Goal: Information Seeking & Learning: Learn about a topic

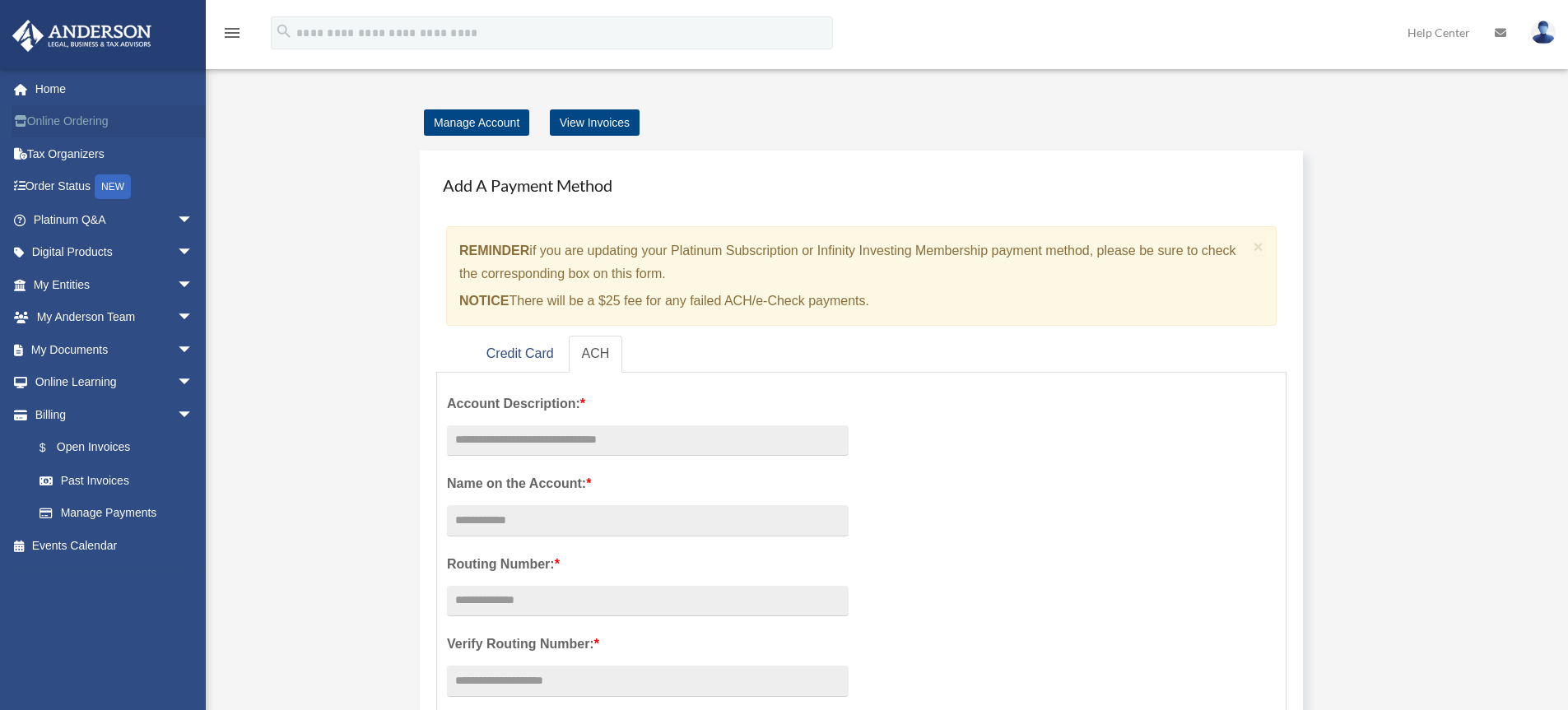
click at [84, 115] on link "Online Ordering" at bounding box center [115, 121] width 207 height 33
click at [54, 217] on link "Platinum Q&A arrow_drop_down" at bounding box center [115, 219] width 207 height 33
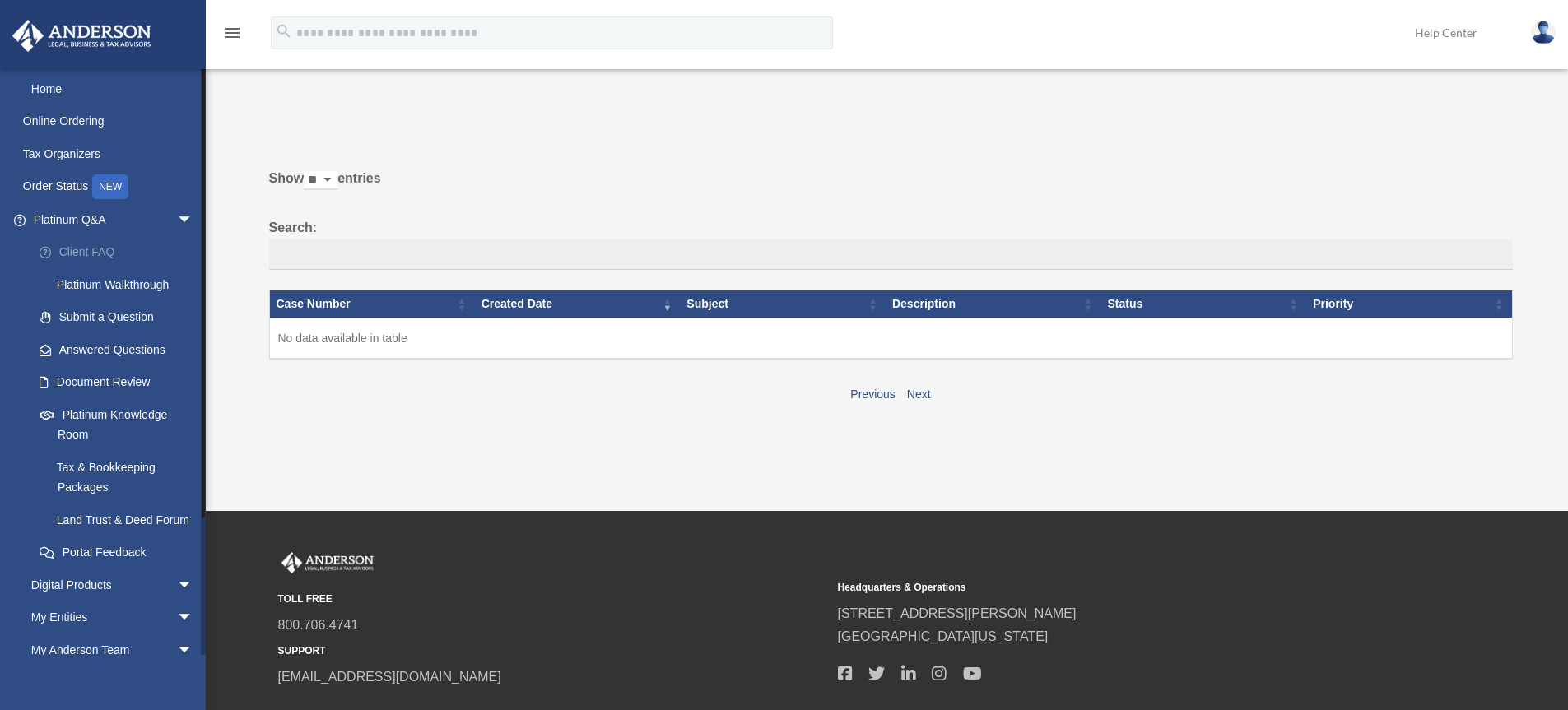
click at [68, 246] on link "Client FAQ" at bounding box center [120, 252] width 195 height 33
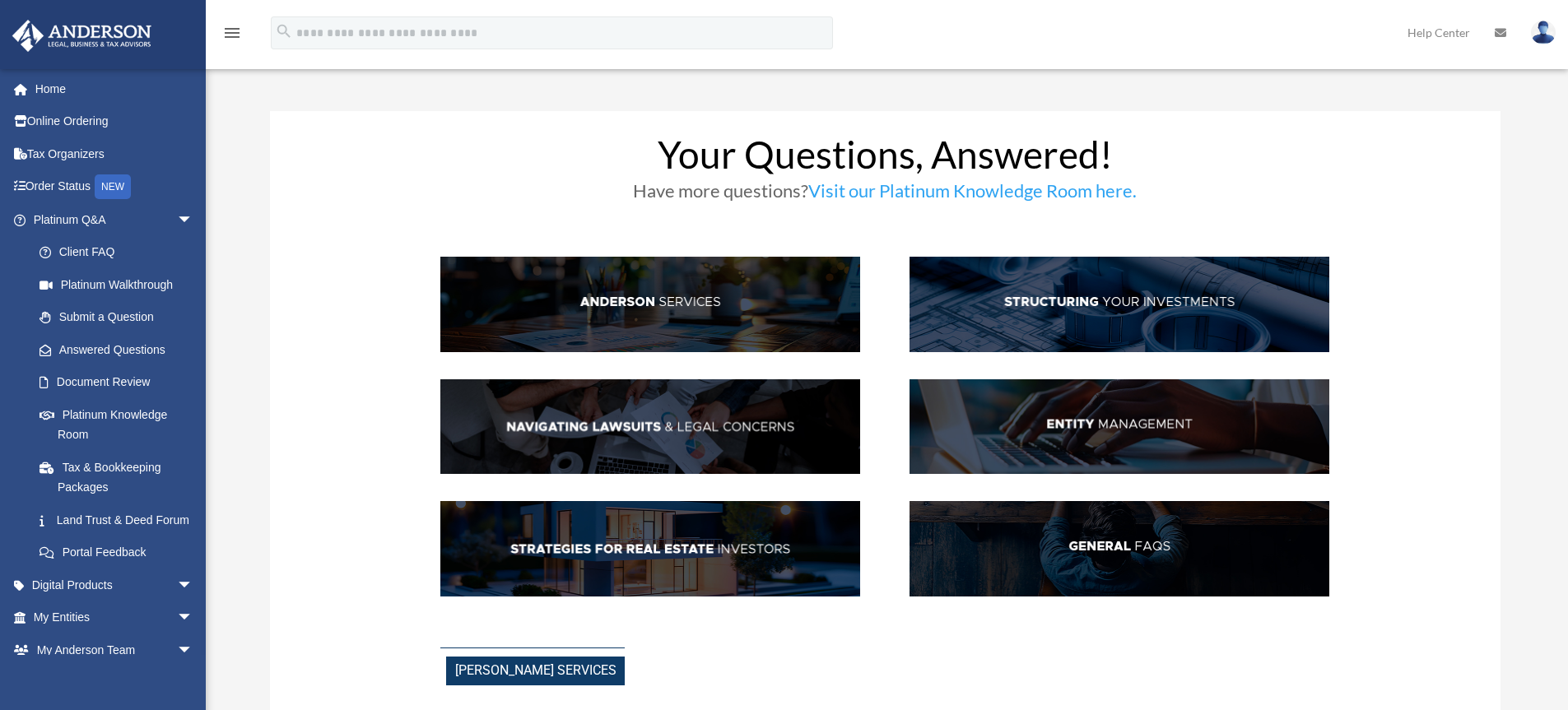
click at [650, 302] on img at bounding box center [649, 305] width 420 height 95
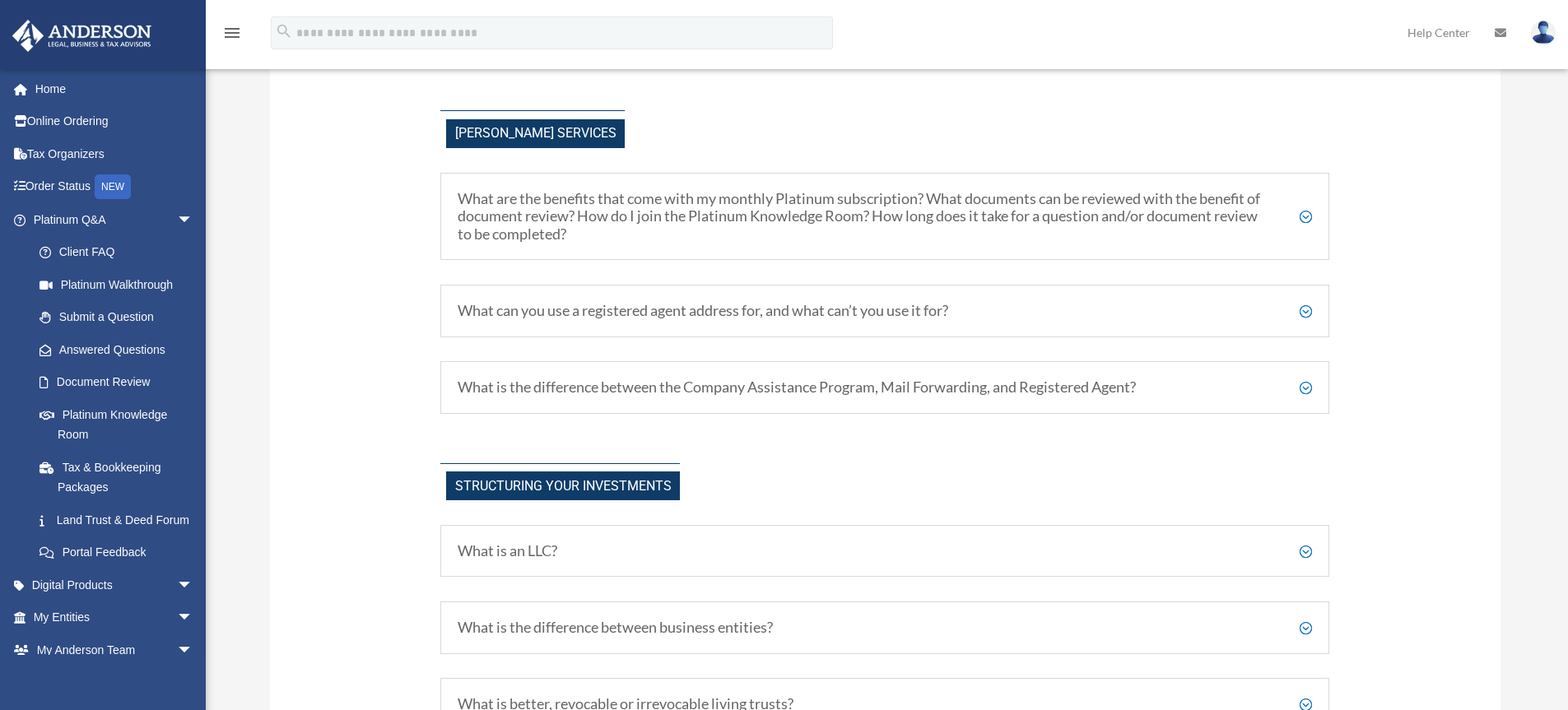
scroll to position [548, 0]
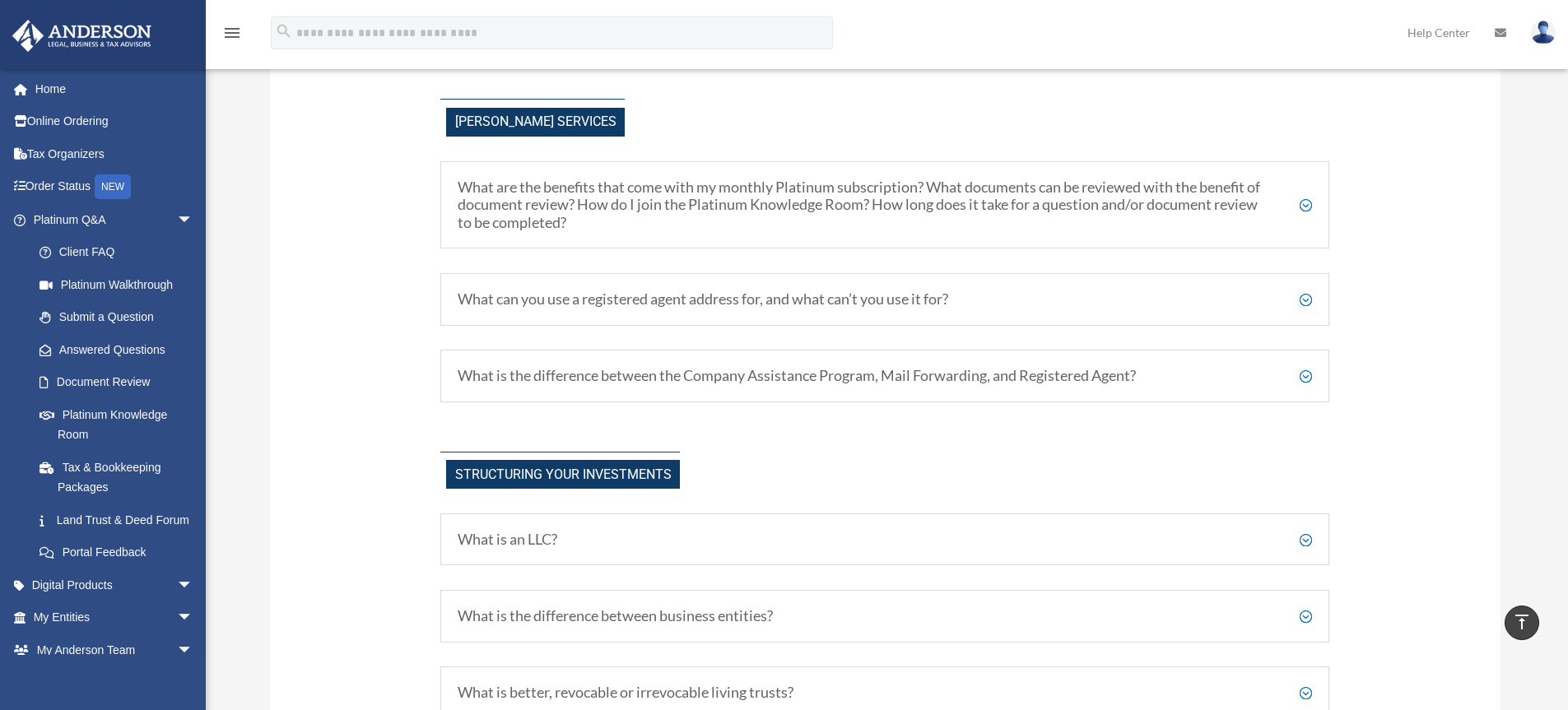
click at [1308, 202] on h5 "What are the benefits that come with my monthly Platinum subscription? What doc…" at bounding box center [884, 205] width 854 height 54
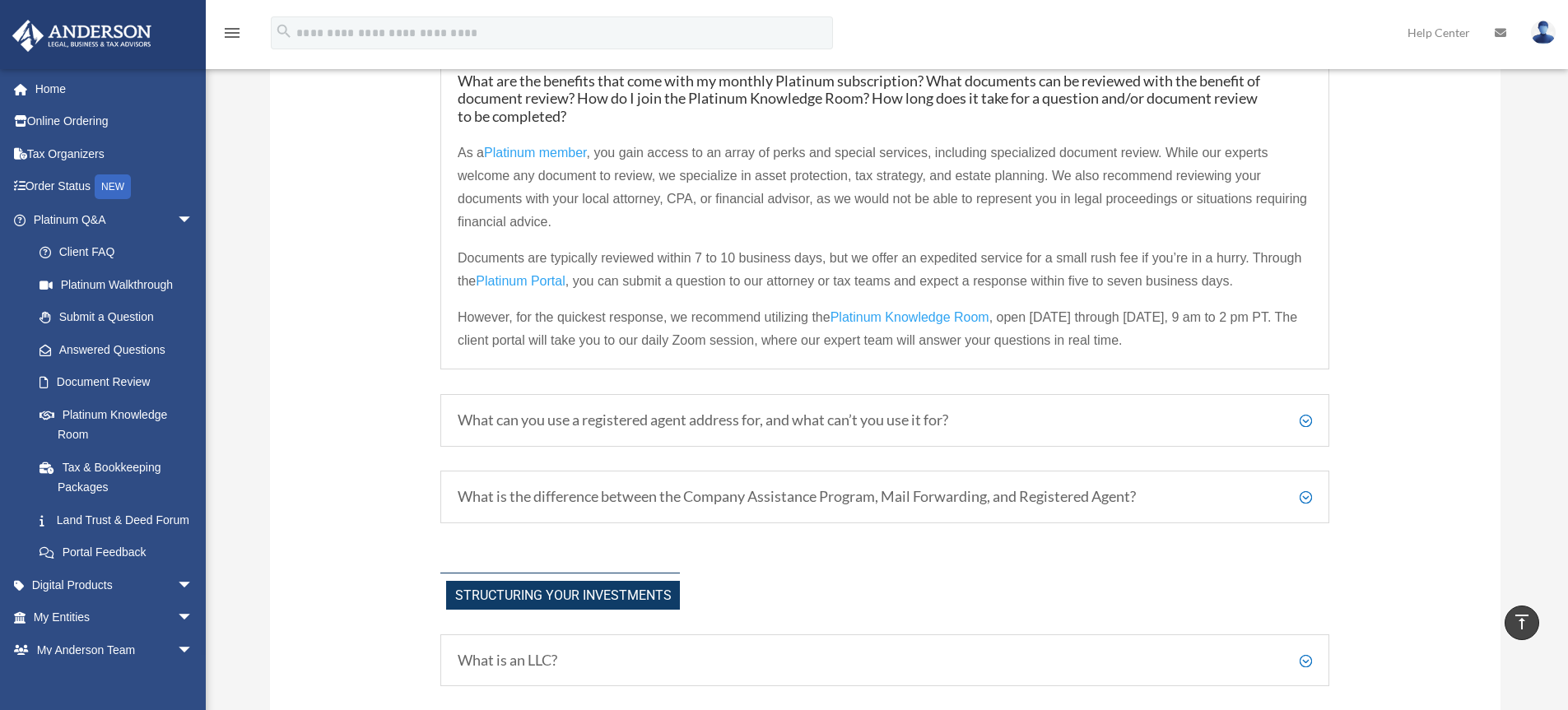
scroll to position [714, 0]
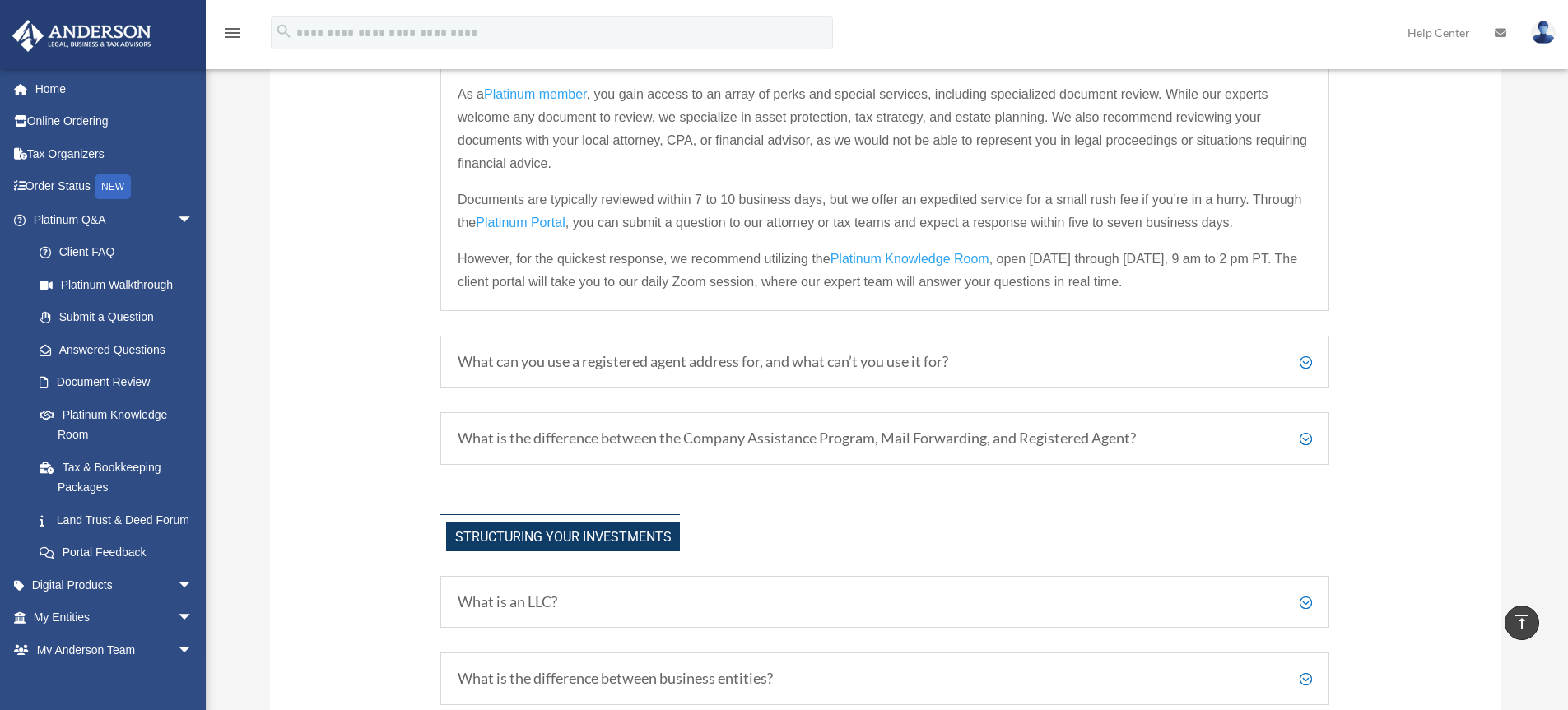
click at [1320, 112] on div "What are the benefits that come with my monthly Platinum subscription? What doc…" at bounding box center [884, 154] width 889 height 315
click at [1308, 103] on p "As a Platinum member , you gain access to an array of perks and special service…" at bounding box center [884, 135] width 854 height 105
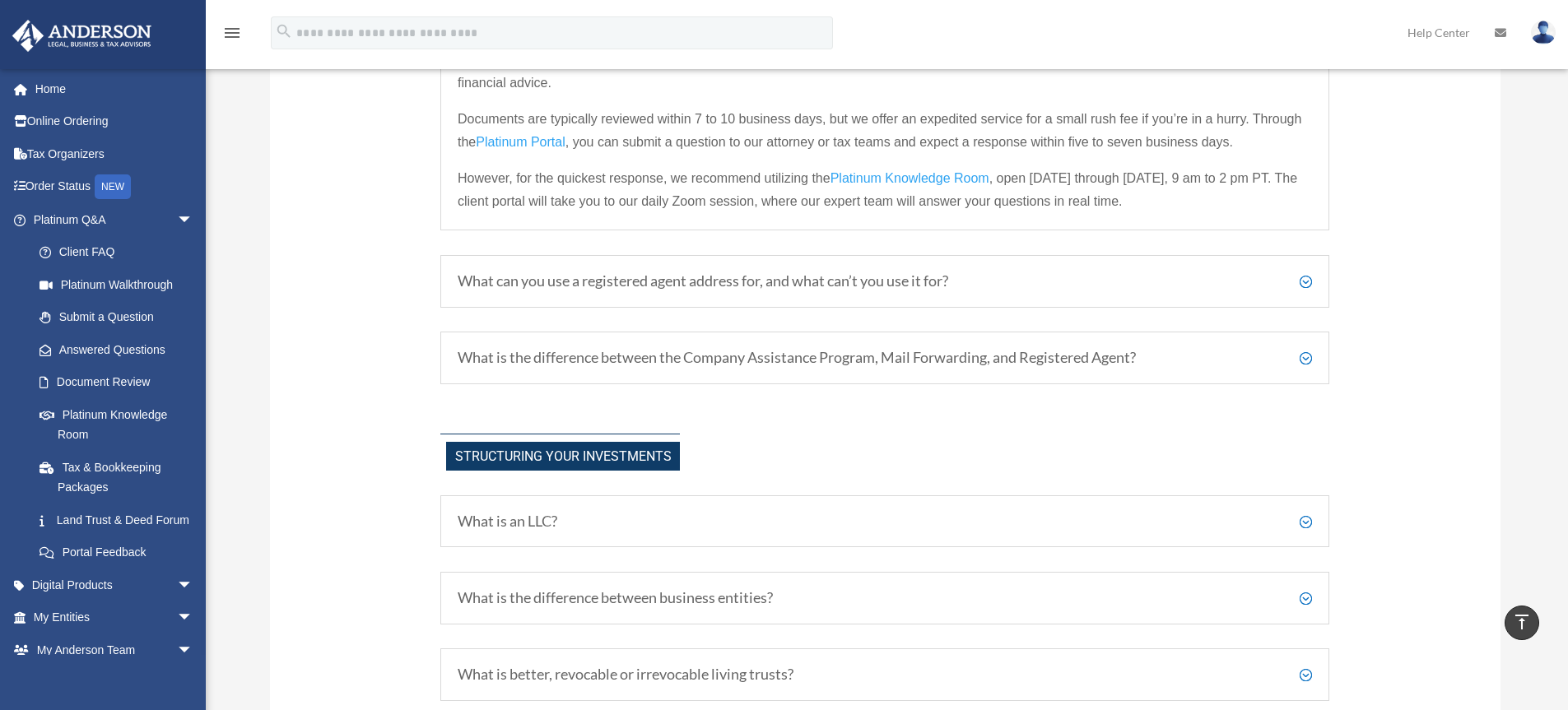
scroll to position [796, 0]
click at [1309, 283] on h5 "What can you use a registered agent address for, and what can’t you use it for?" at bounding box center [884, 279] width 854 height 18
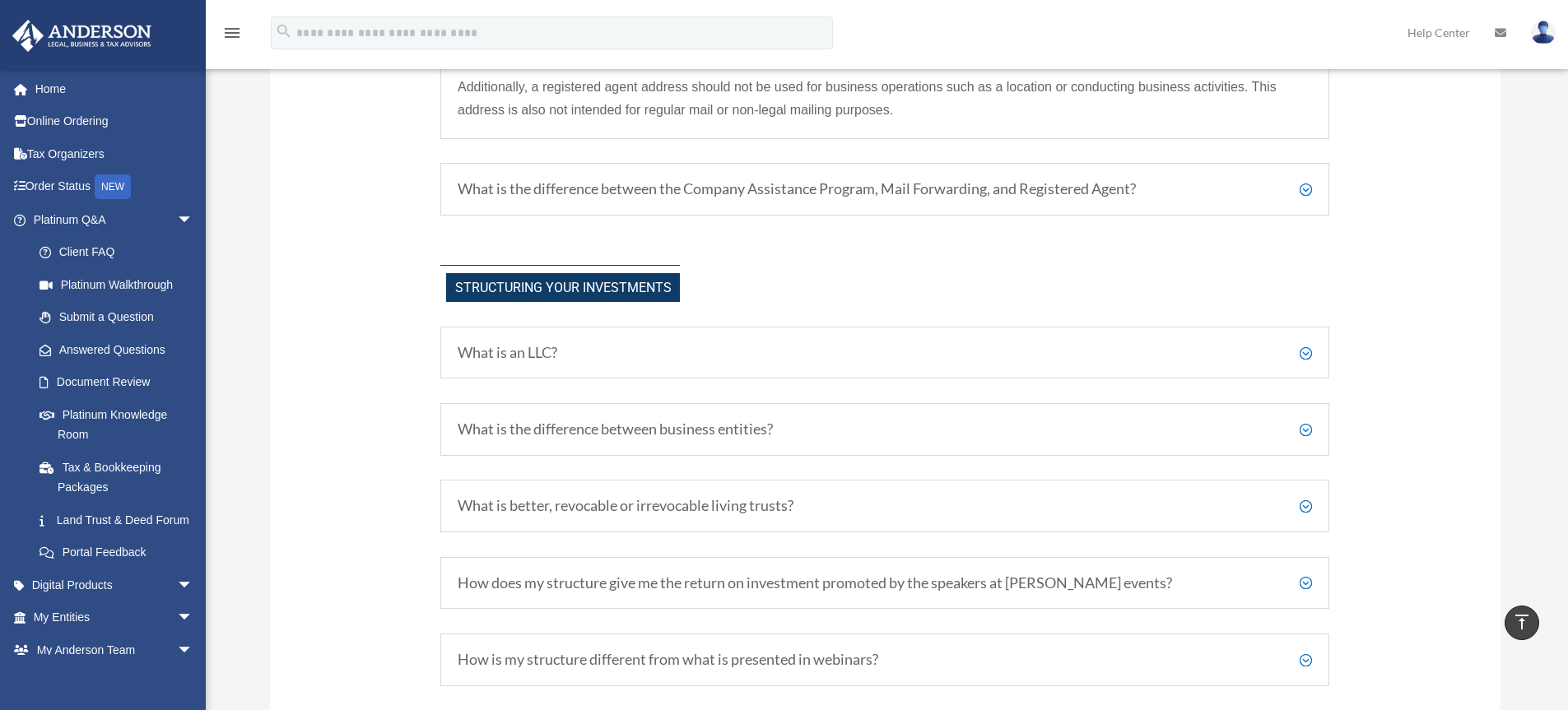
scroll to position [905, 0]
click at [1307, 185] on h5 "What is the difference between the Company Assistance Program, Mail Forwarding,…" at bounding box center [884, 187] width 854 height 18
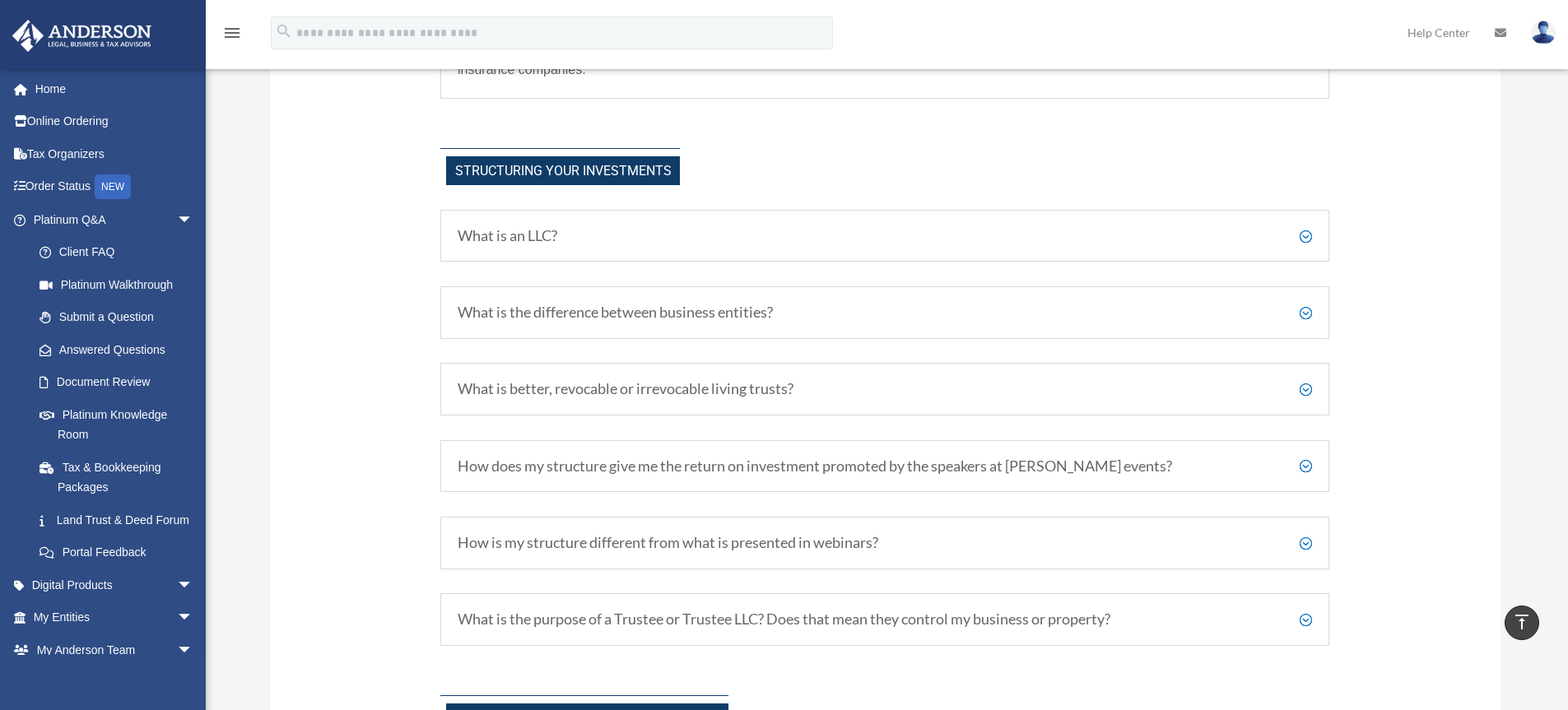
scroll to position [1186, 0]
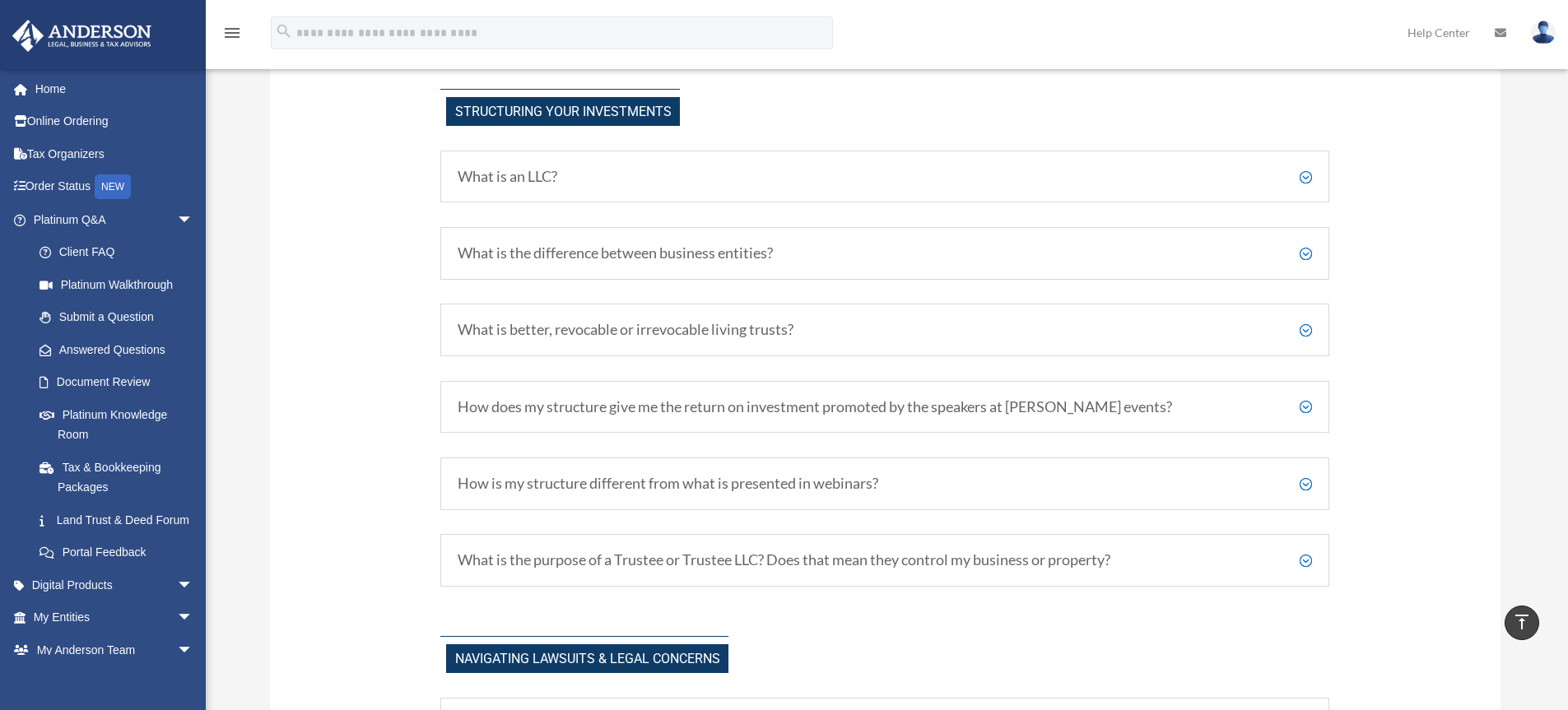
click at [1305, 175] on h5 "What is an LLC?" at bounding box center [884, 177] width 854 height 18
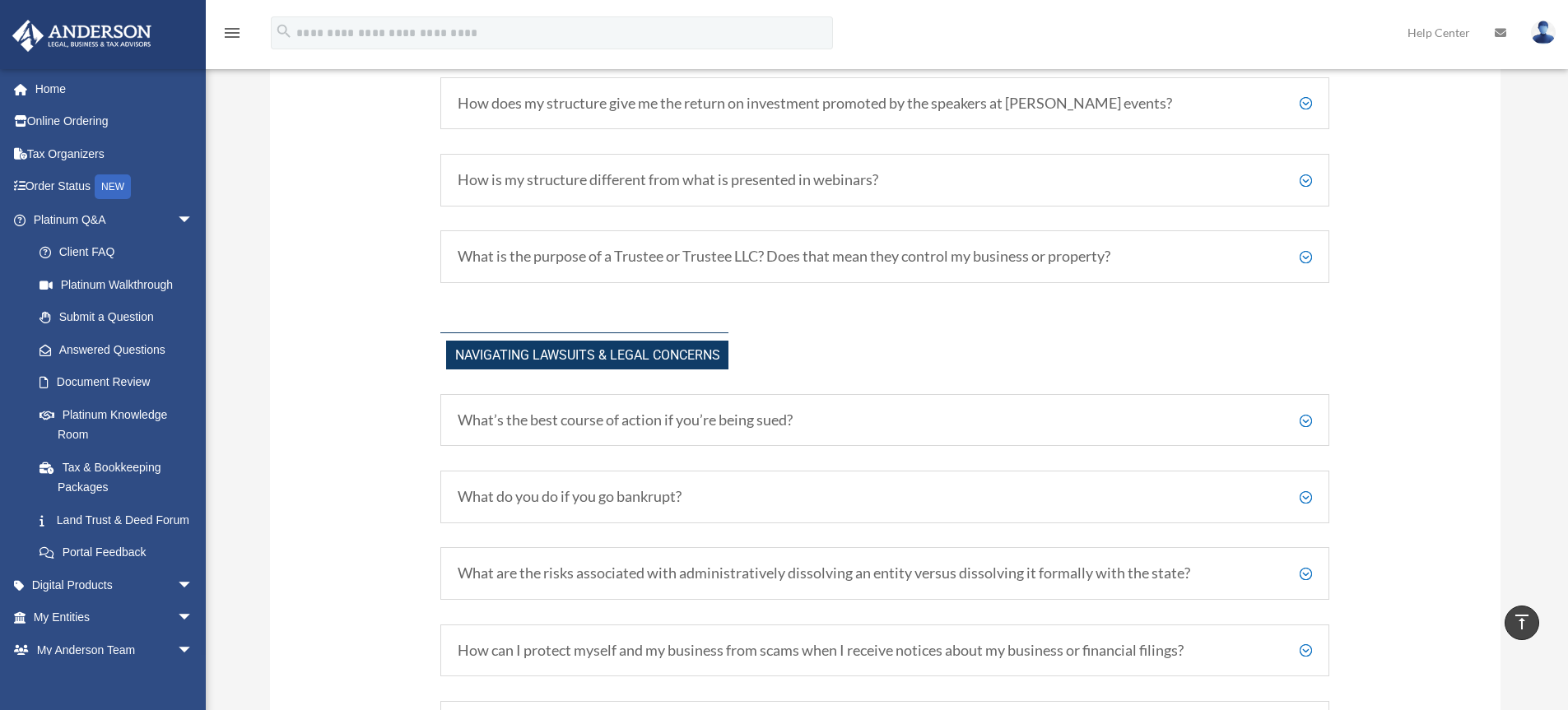
scroll to position [1762, 0]
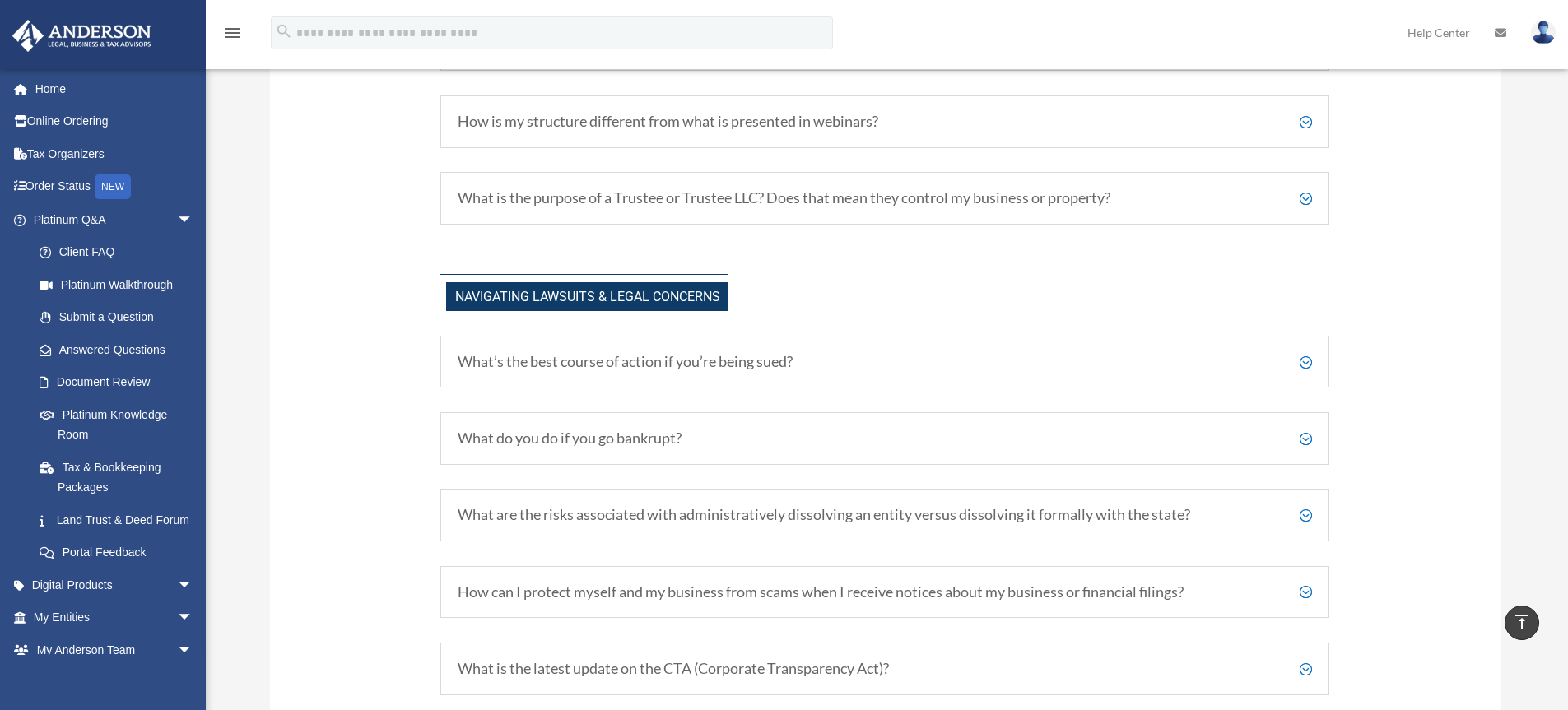
click at [1304, 366] on h5 "What’s the best course of action if you’re being sued?" at bounding box center [884, 362] width 854 height 18
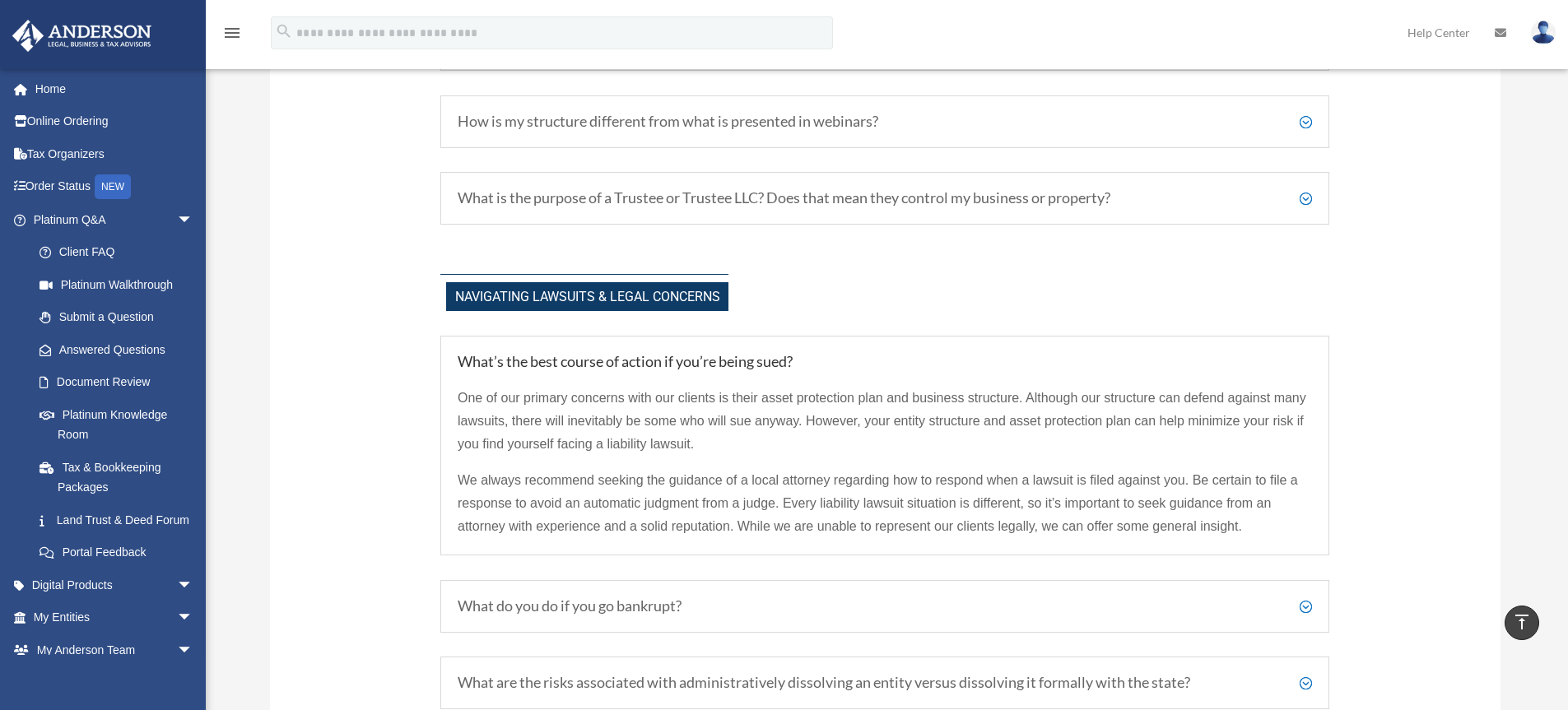
click at [1307, 604] on h5 "What do you do if you go bankrupt?" at bounding box center [884, 606] width 854 height 18
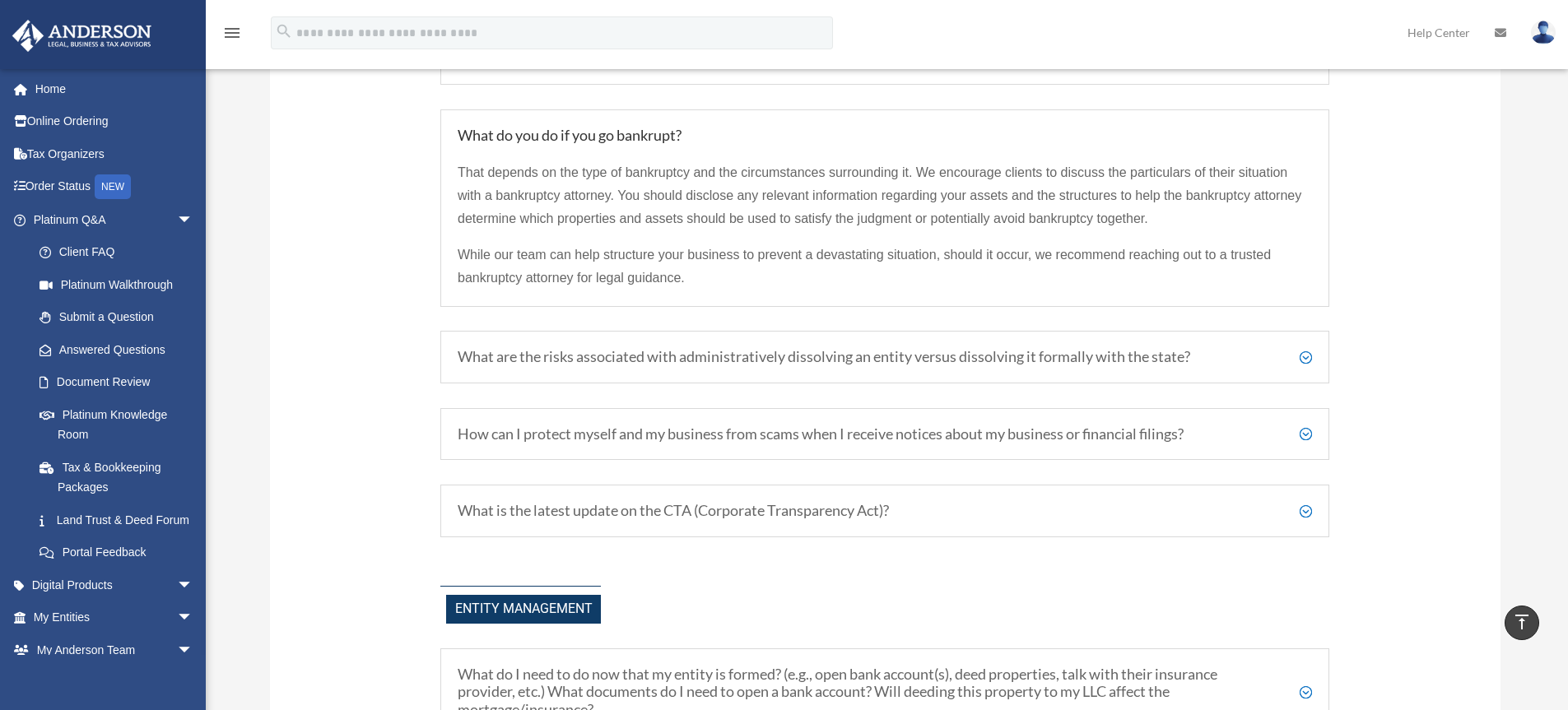
scroll to position [2091, 0]
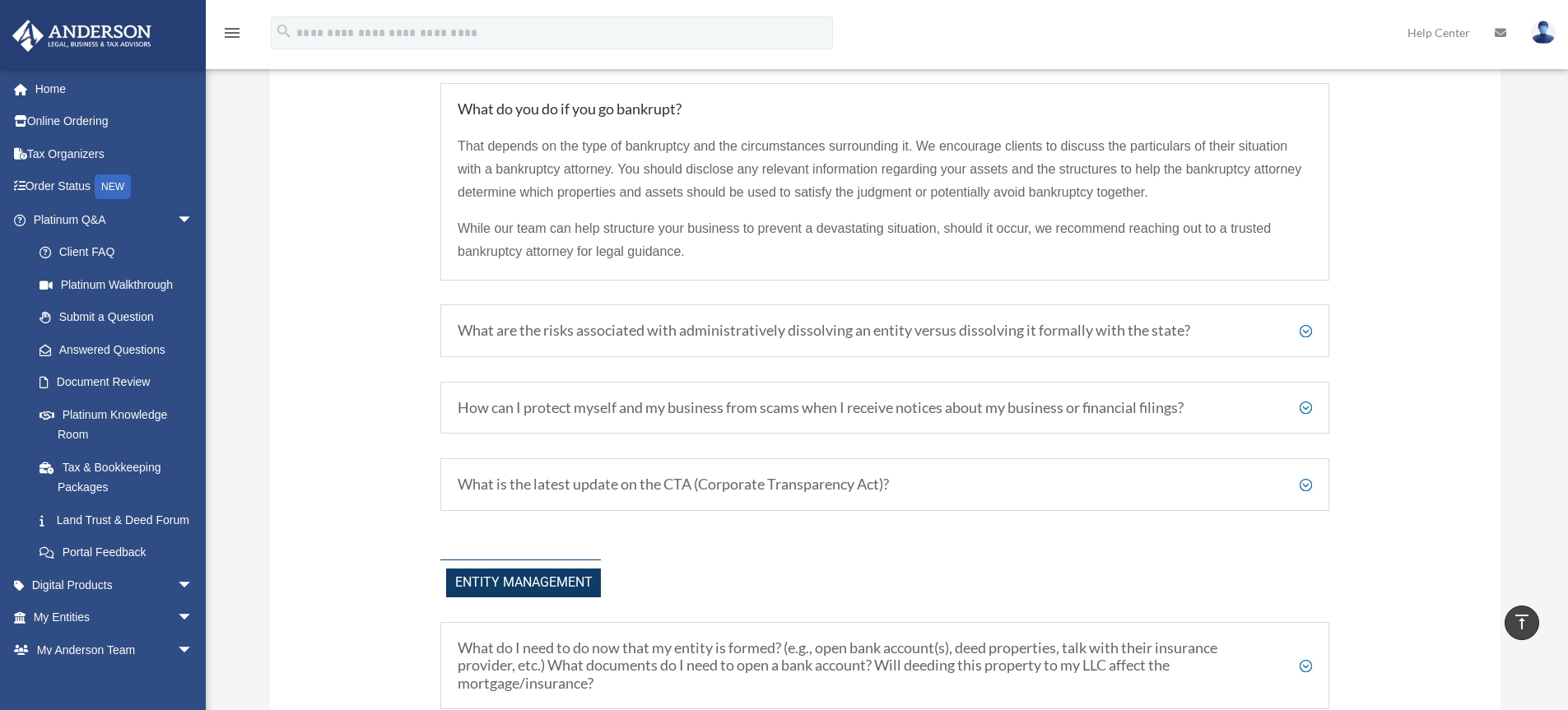
click at [1305, 333] on h5 "What are the risks associated with administratively dissolving an entity versus…" at bounding box center [884, 330] width 854 height 18
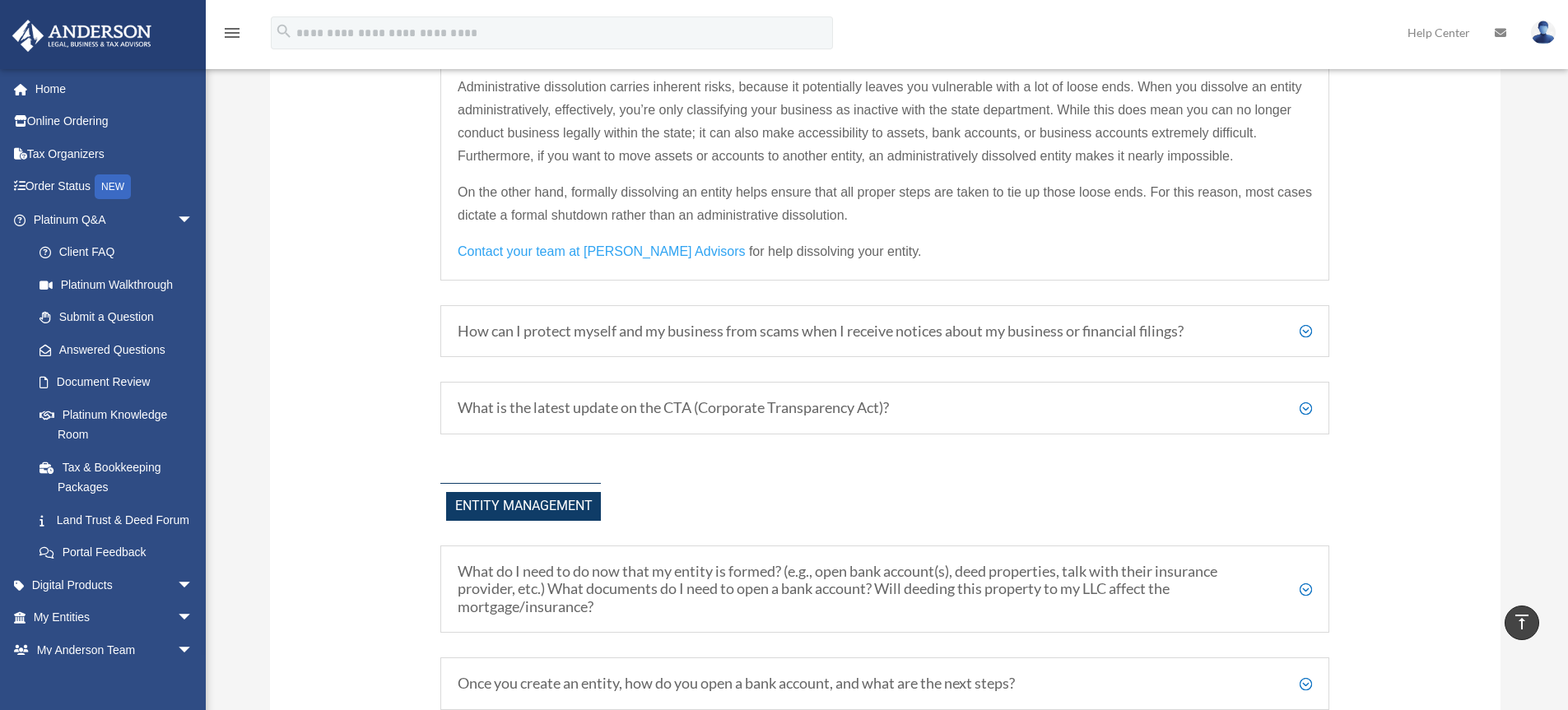
scroll to position [2255, 0]
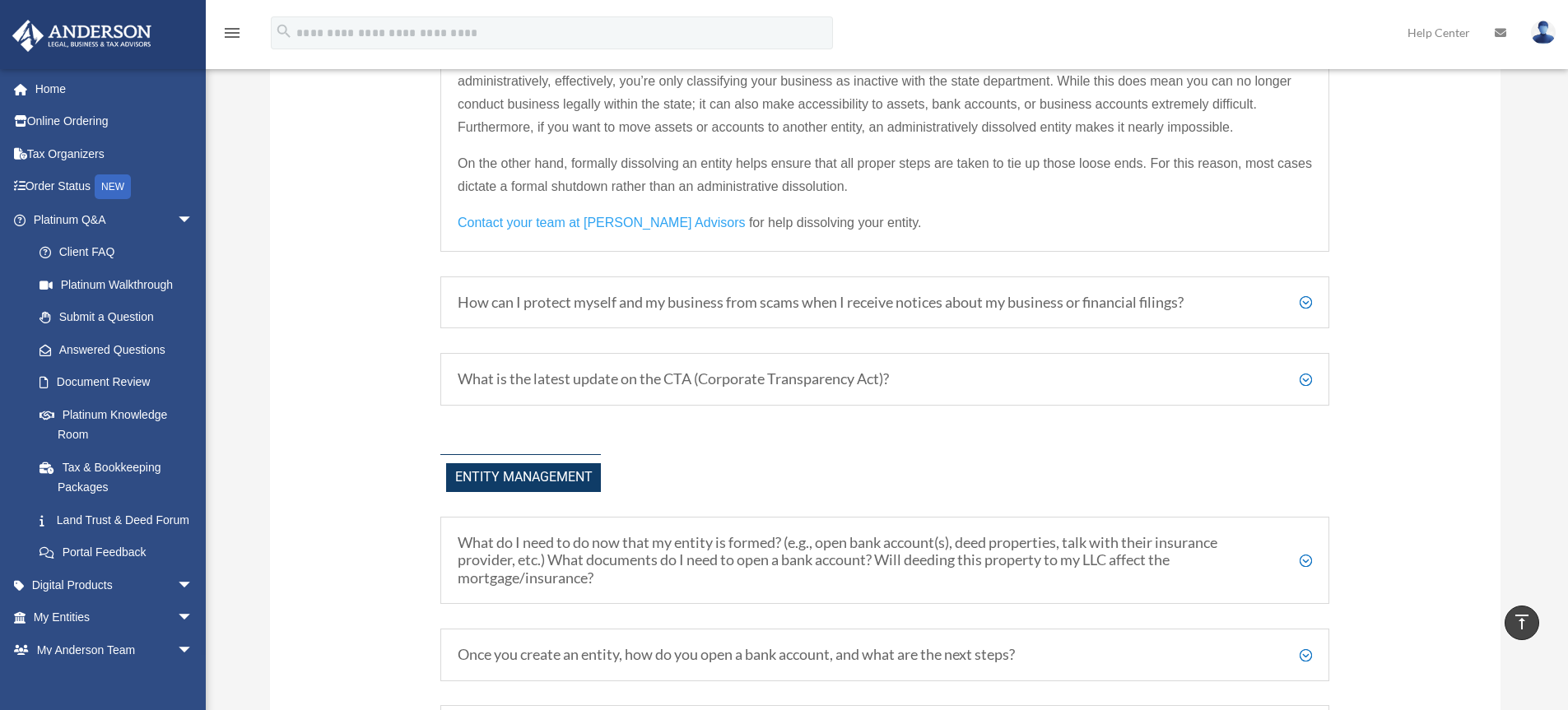
click at [1307, 299] on h5 "How can I protect myself and my business from scams when I receive notices abou…" at bounding box center [884, 303] width 854 height 18
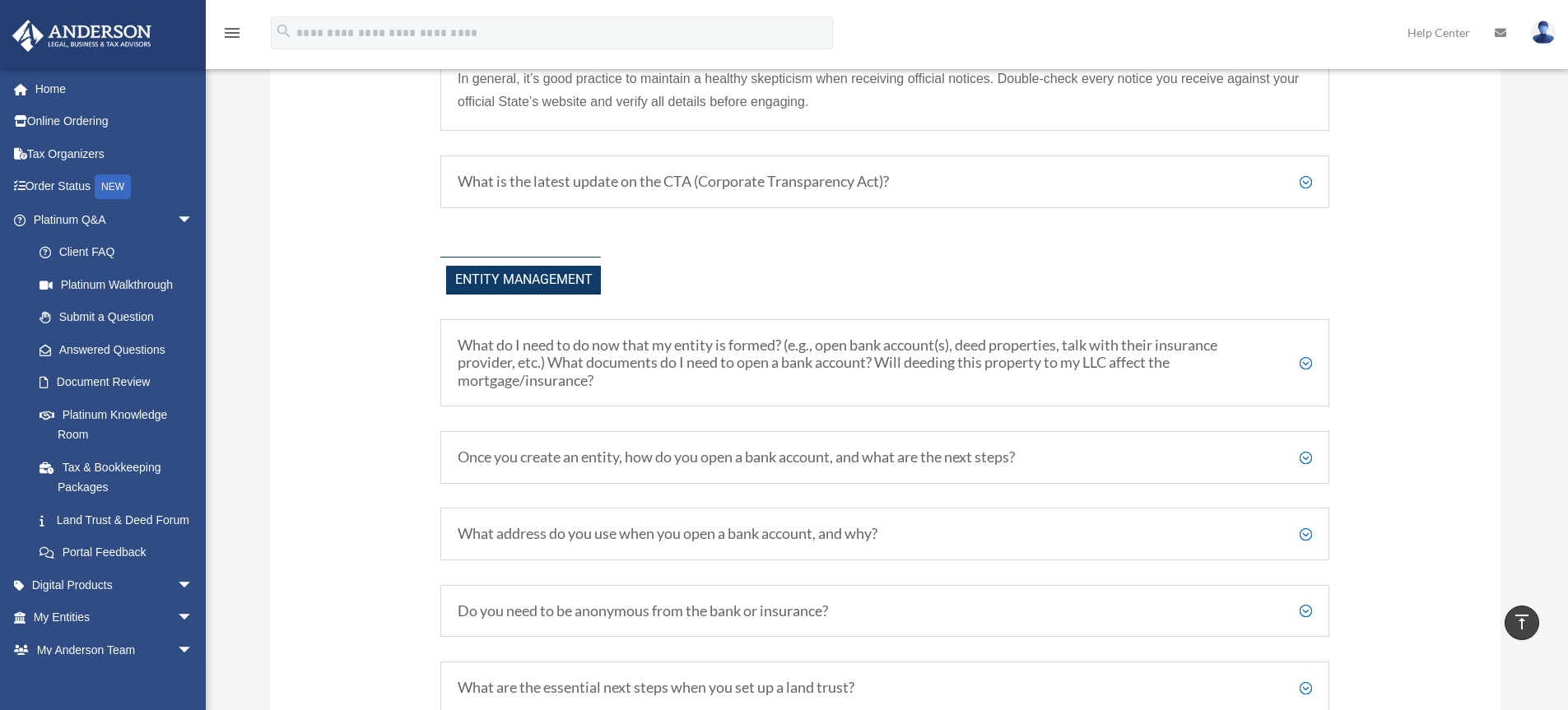
scroll to position [2749, 0]
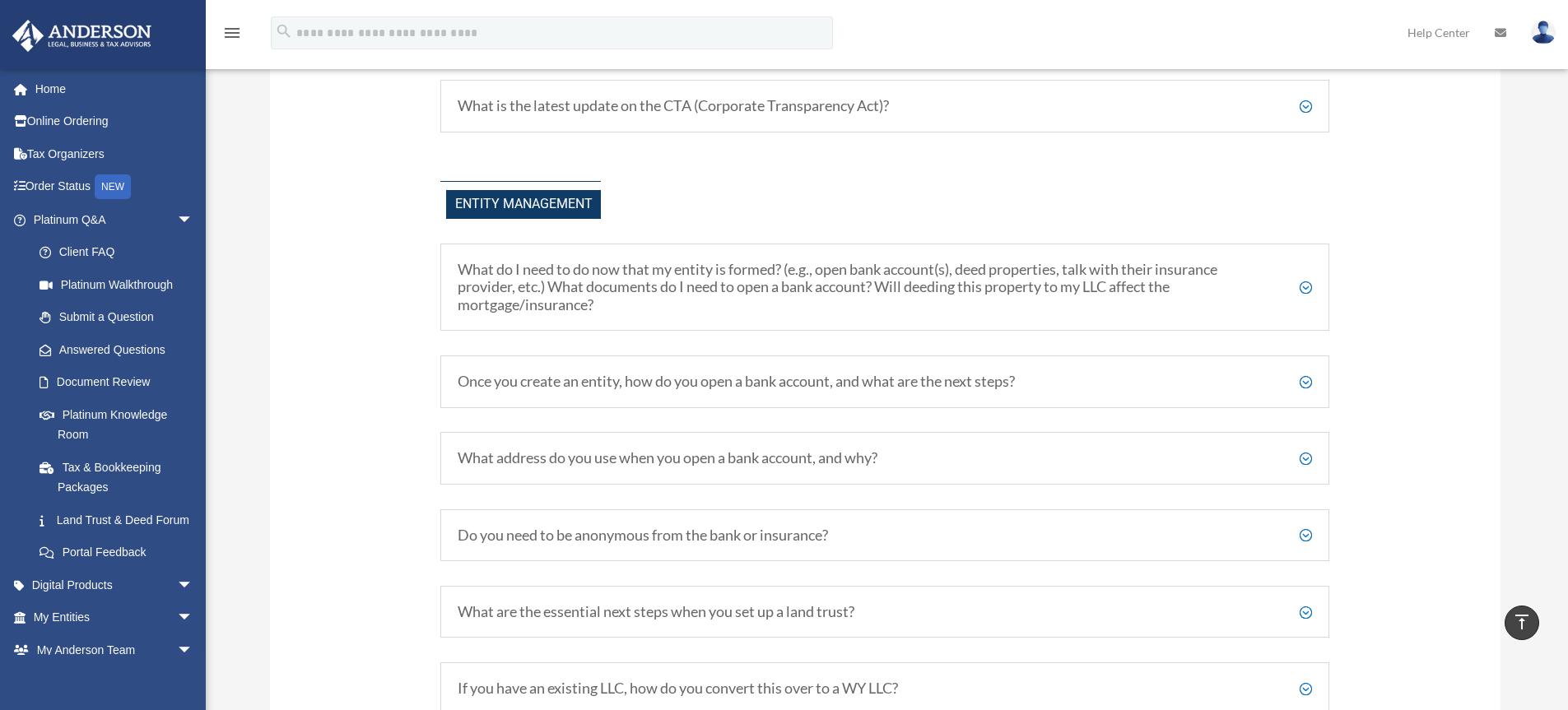
click at [1314, 106] on div "What is the latest update on the CTA (Corporate Transparency Act)? The Corporat…" at bounding box center [884, 106] width 889 height 53
click at [1303, 109] on h5 "What is the latest update on the CTA (Corporate Transparency Act)?" at bounding box center [884, 106] width 854 height 18
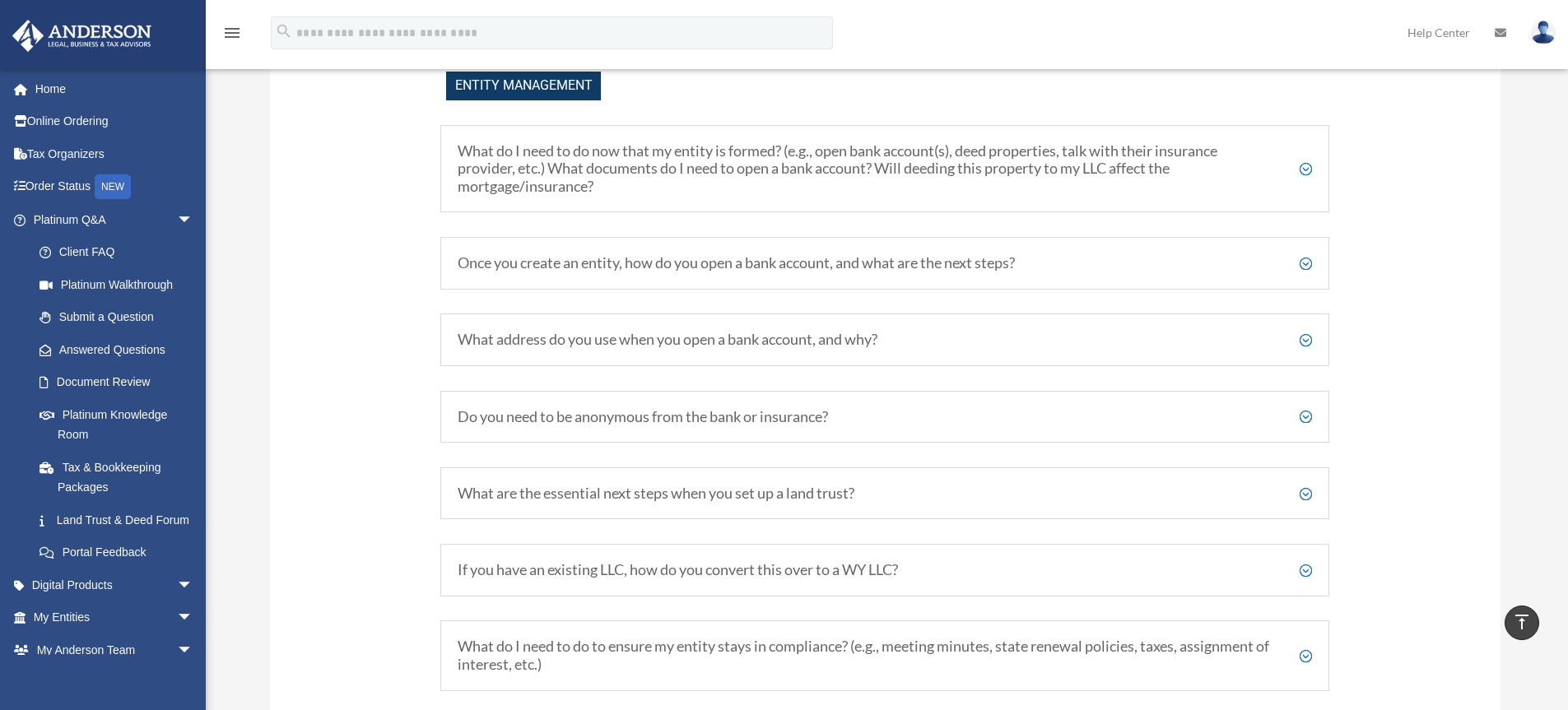
scroll to position [2528, 0]
click at [1304, 173] on h5 "What do I need to do now that my entity is formed? (e.g., open bank account(s),…" at bounding box center [884, 170] width 854 height 54
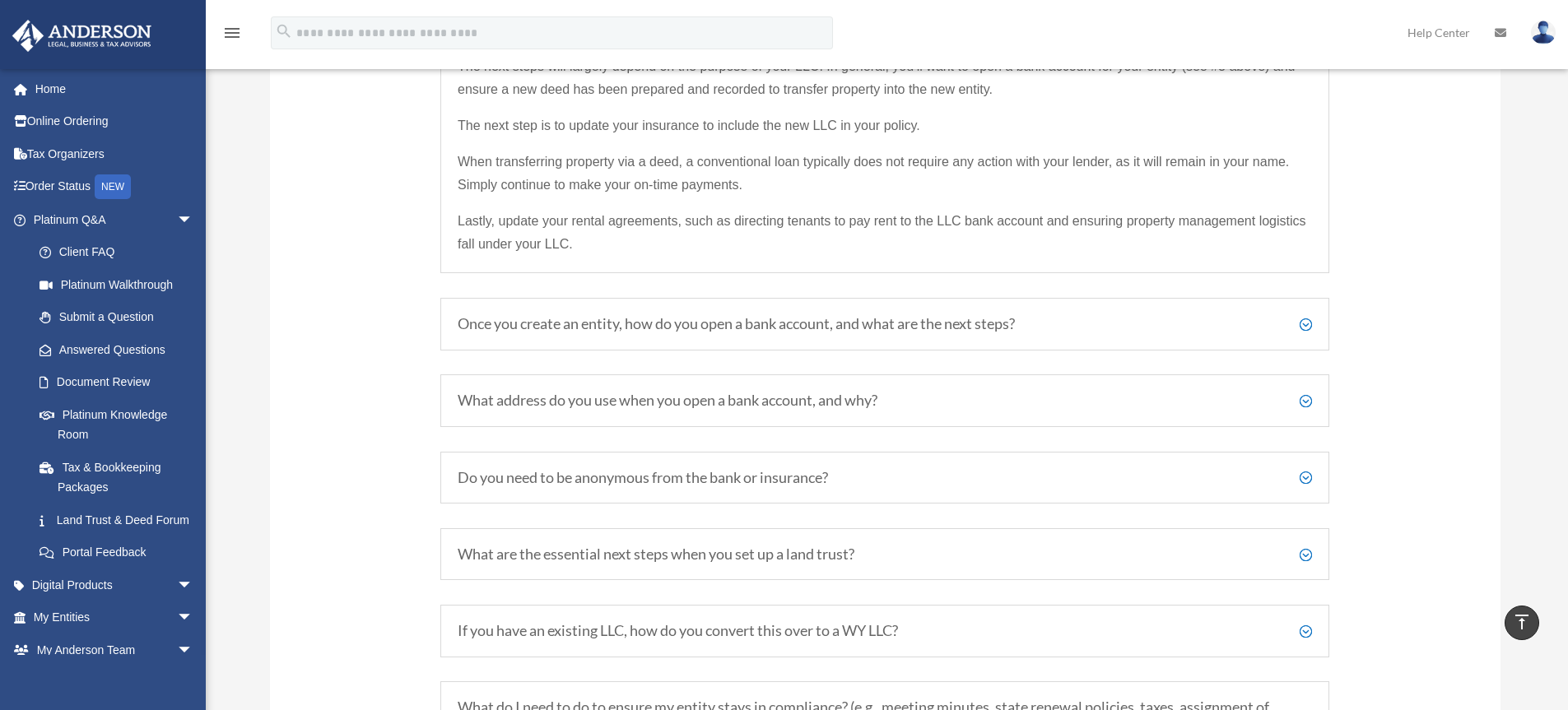
scroll to position [2693, 0]
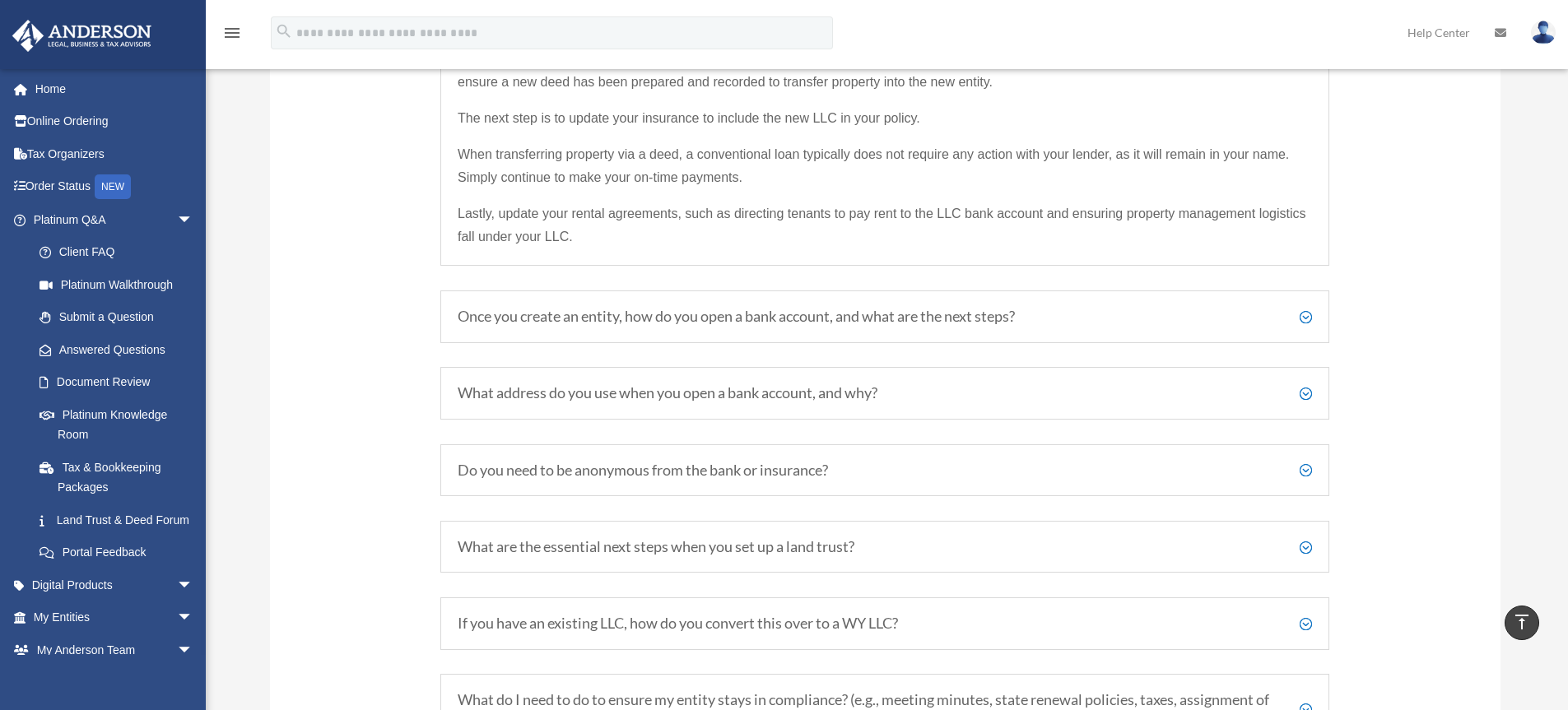
click at [1307, 313] on h5 "Once you create an entity, how do you open a bank account, and what are the nex…" at bounding box center [884, 316] width 854 height 18
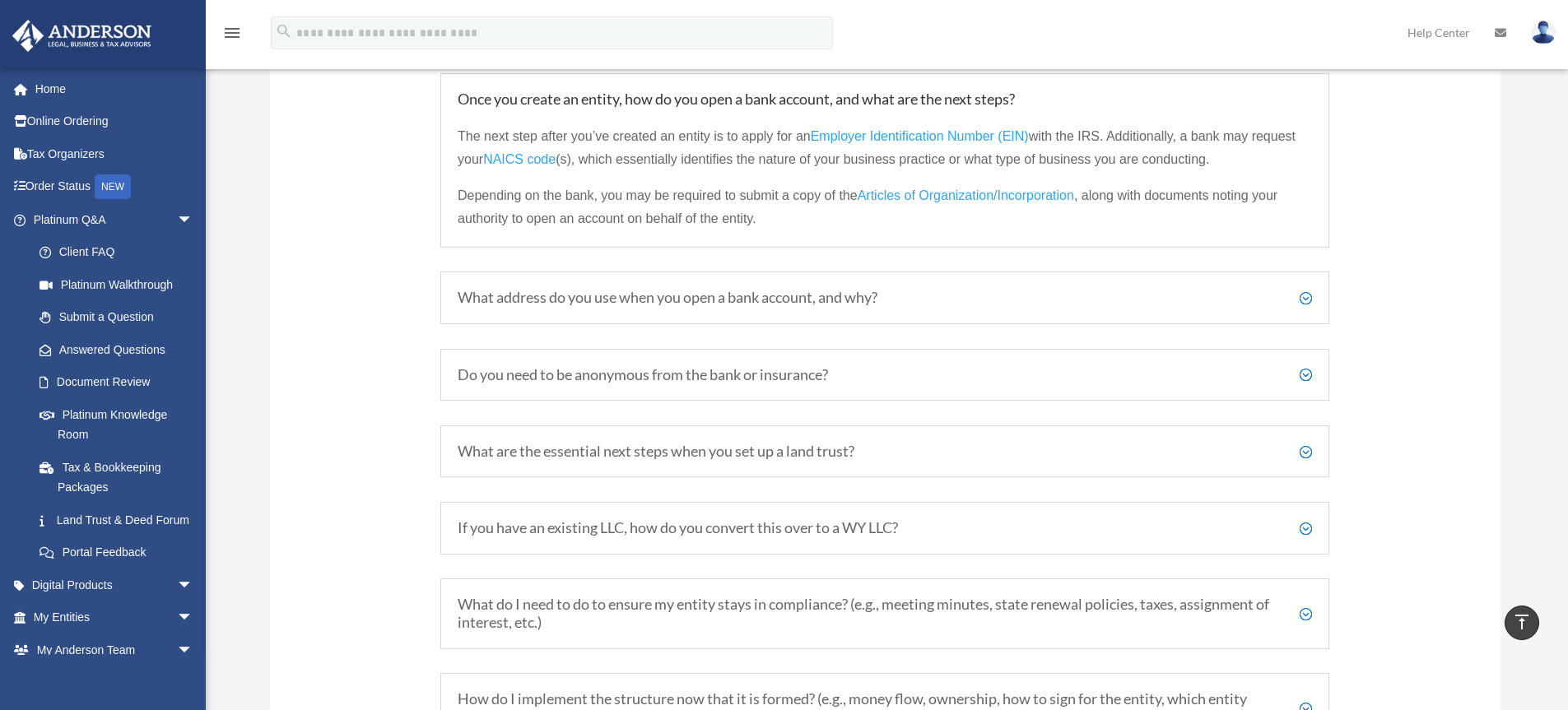
click at [1303, 294] on h5 "What address do you use when you open a bank account, and why?" at bounding box center [884, 298] width 854 height 18
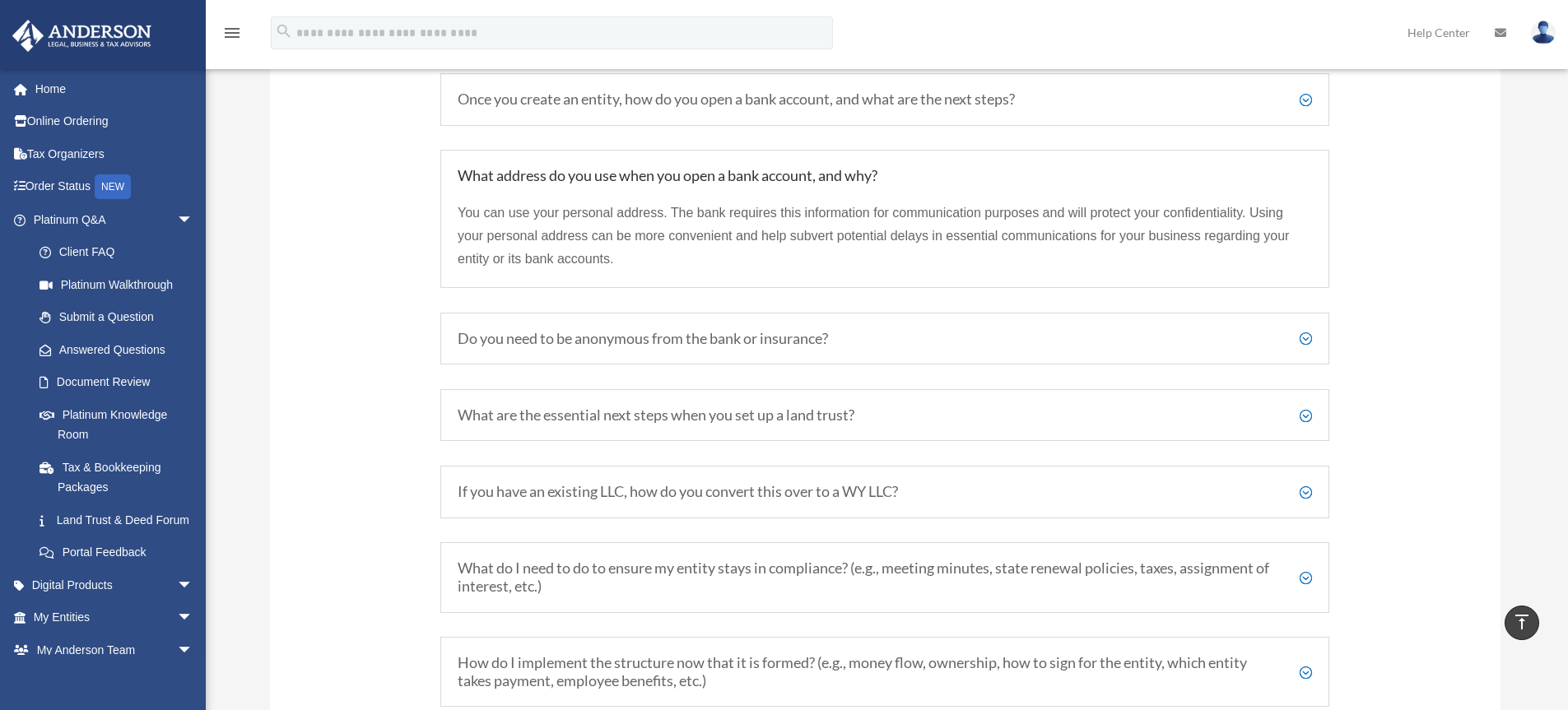
click at [1303, 334] on h5 "Do you need to be anonymous from the bank or insurance?" at bounding box center [884, 339] width 854 height 18
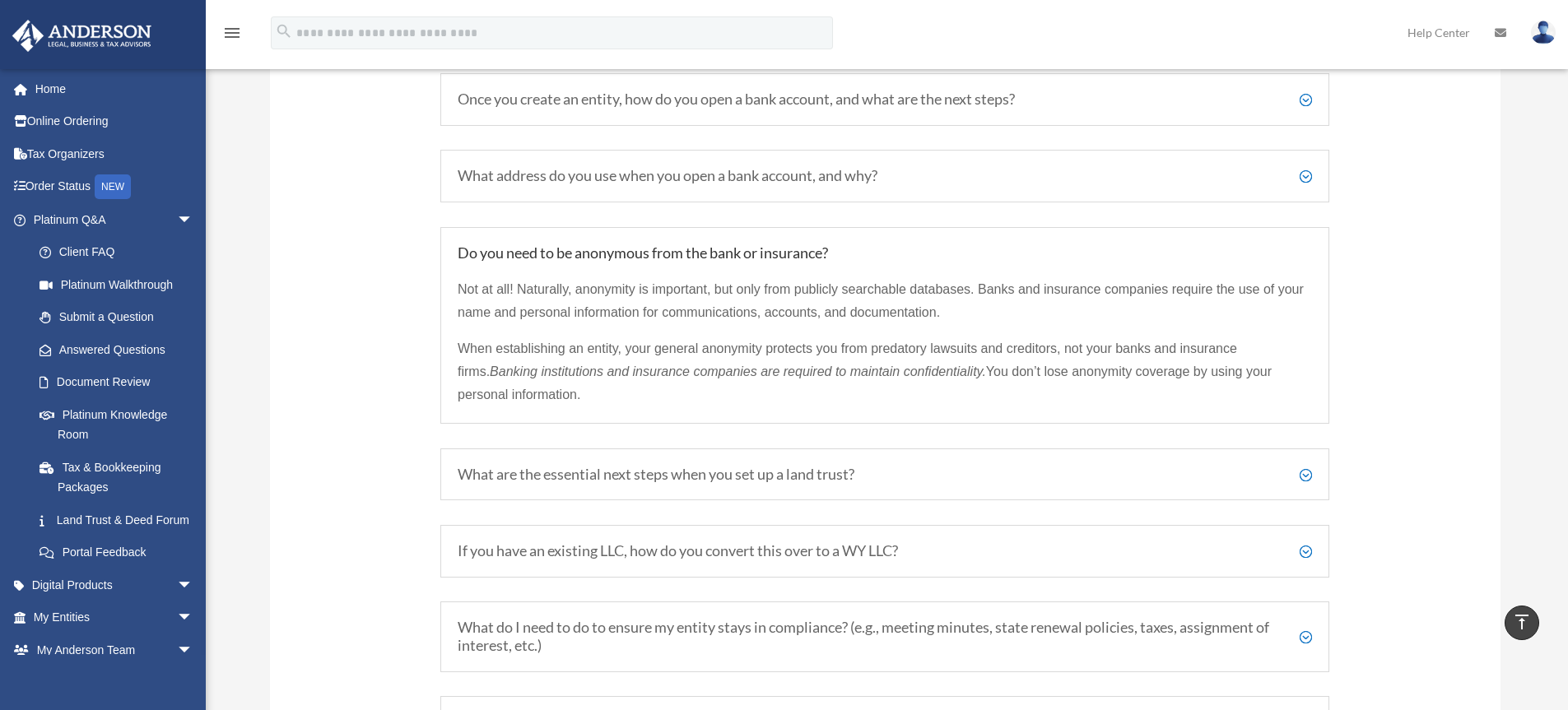
click at [1312, 474] on div "What are the essential next steps when you set up a land trust? Once you’ve set…" at bounding box center [884, 475] width 889 height 53
click at [1300, 475] on h5 "What are the essential next steps when you set up a land trust?" at bounding box center [884, 474] width 854 height 18
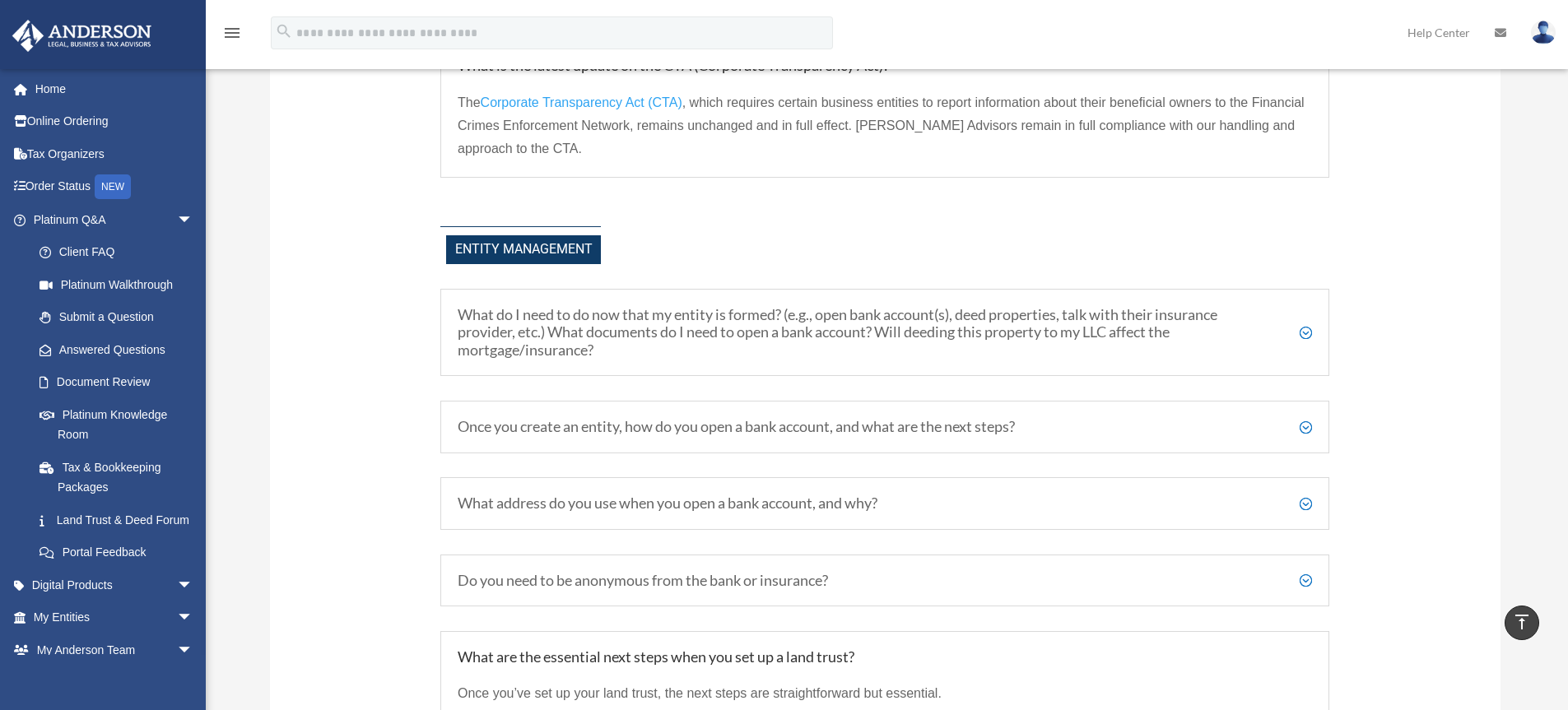
scroll to position [2363, 0]
